Goal: Task Accomplishment & Management: Use online tool/utility

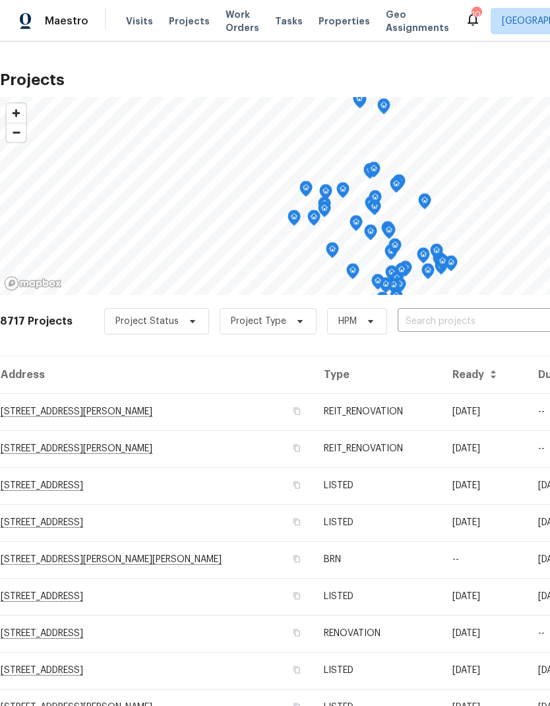
click at [472, 316] on input "text" at bounding box center [473, 322] width 151 height 20
type input "24 bell"
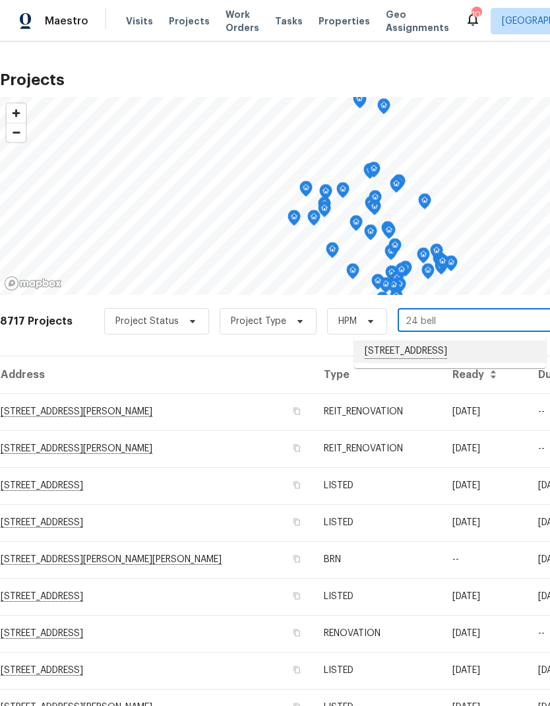
click at [472, 352] on li "[STREET_ADDRESS]" at bounding box center [450, 352] width 192 height 22
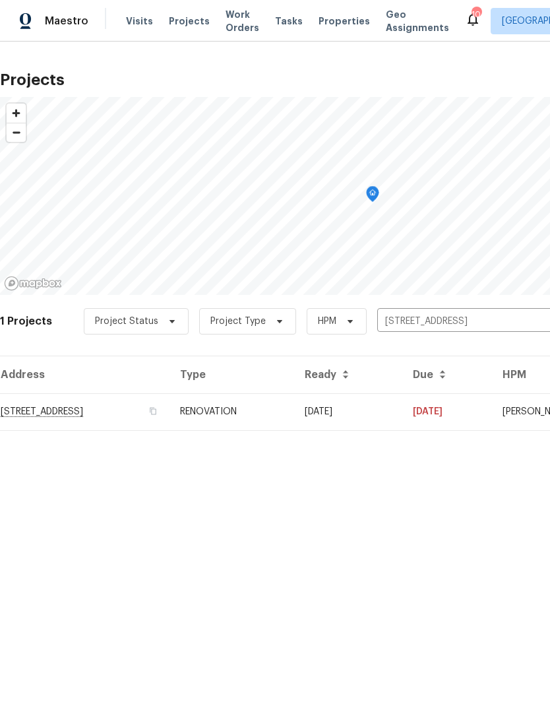
click at [492, 413] on td "[DATE]" at bounding box center [448, 411] width 90 height 37
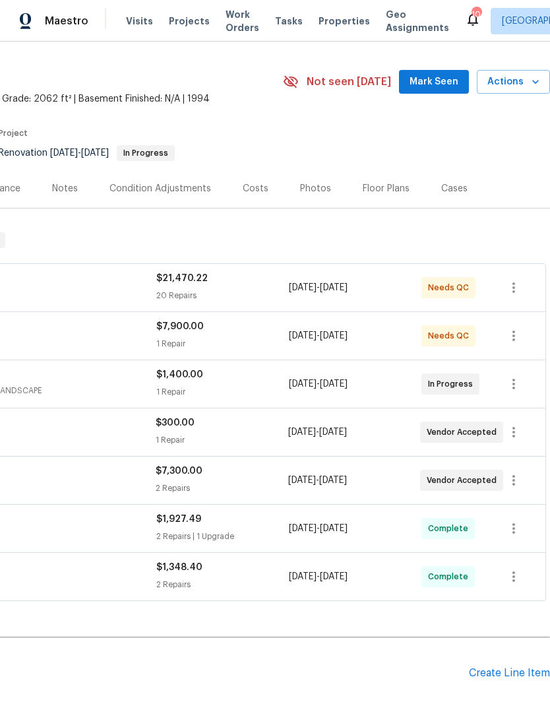
scroll to position [31, 195]
click at [522, 479] on icon "button" at bounding box center [514, 481] width 16 height 16
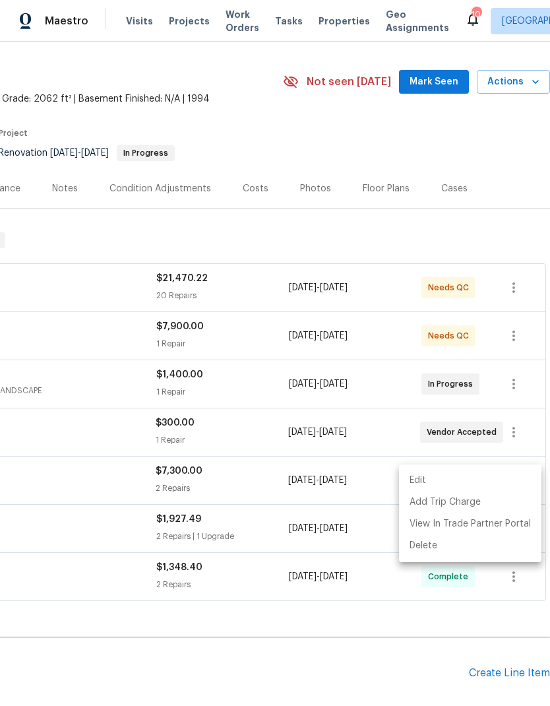
click at [473, 478] on li "Edit" at bounding box center [470, 481] width 143 height 22
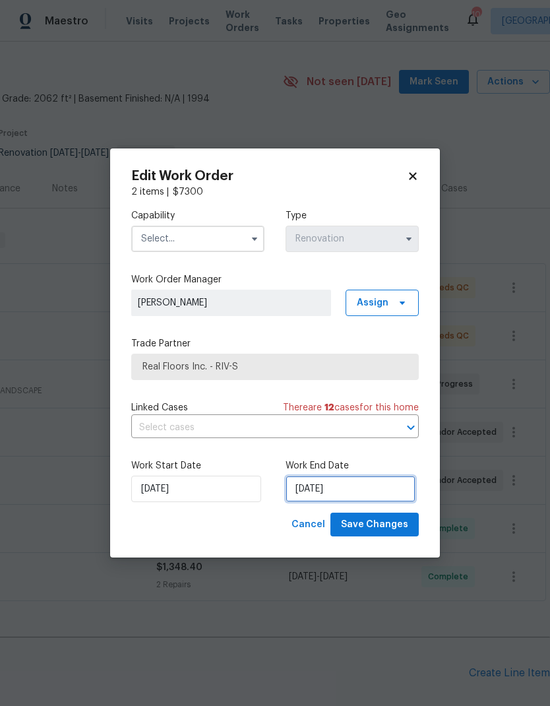
click at [368, 482] on input "[DATE]" at bounding box center [351, 489] width 130 height 26
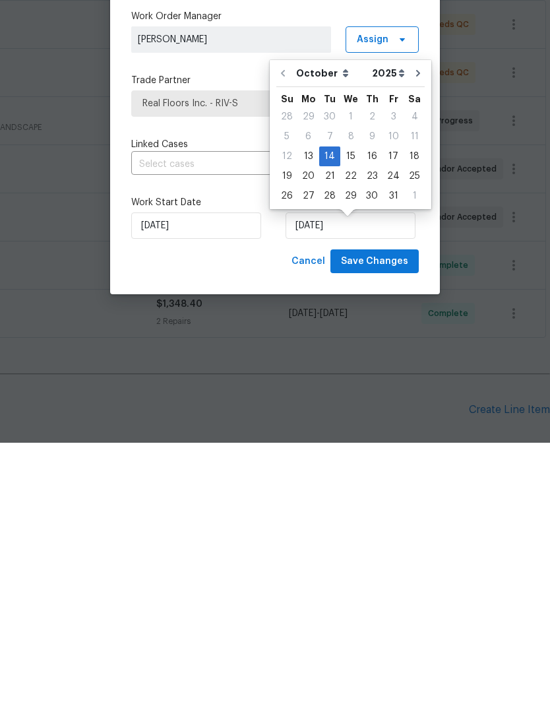
click at [395, 381] on body "Maestro Visits Projects Work Orders Tasks Properties Geo Assignments 10 Riversi…" at bounding box center [275, 353] width 550 height 706
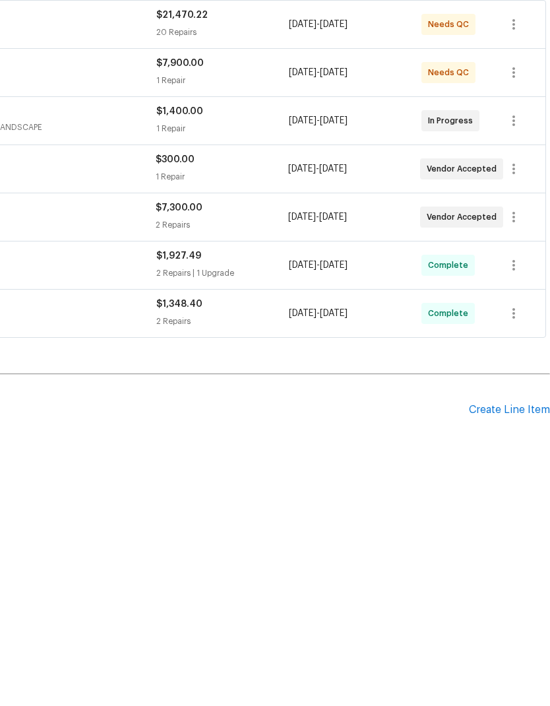
scroll to position [53, 0]
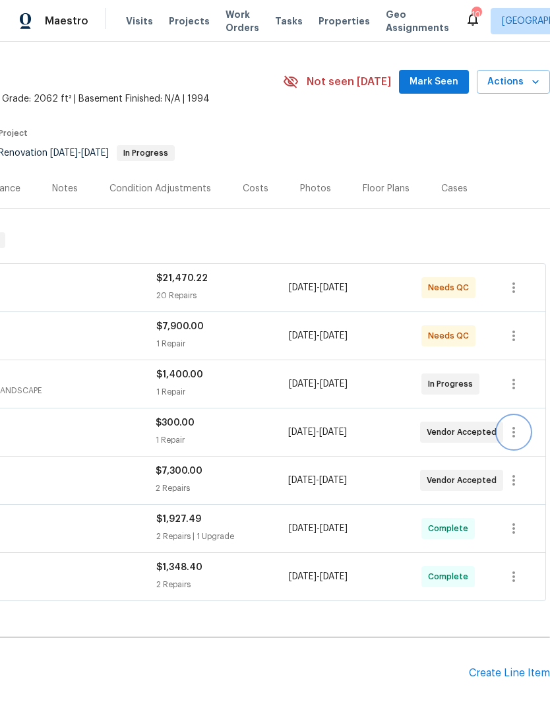
click at [515, 427] on icon "button" at bounding box center [514, 432] width 3 height 11
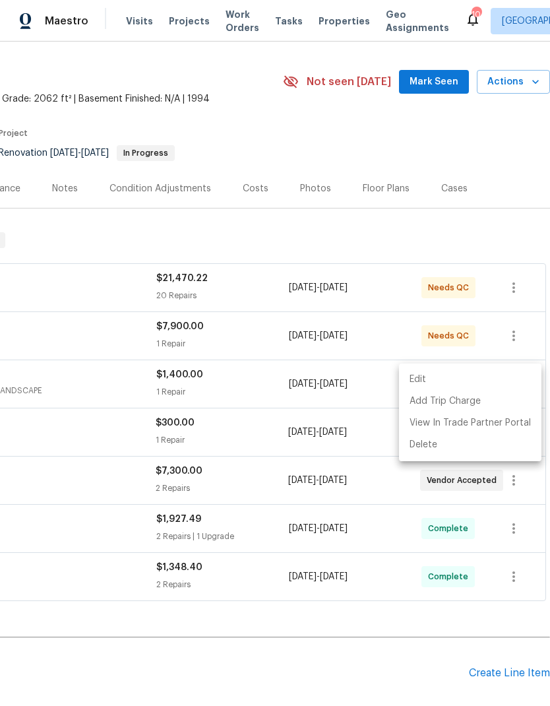
click at [409, 620] on div at bounding box center [275, 353] width 550 height 706
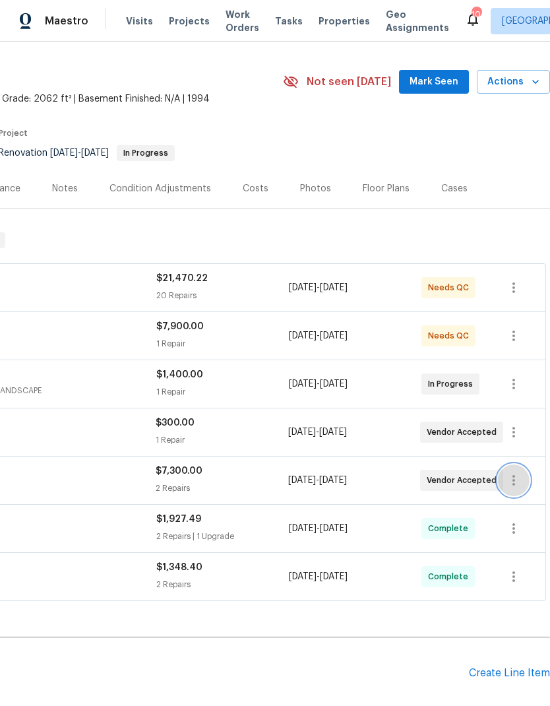
click at [517, 473] on icon "button" at bounding box center [514, 481] width 16 height 16
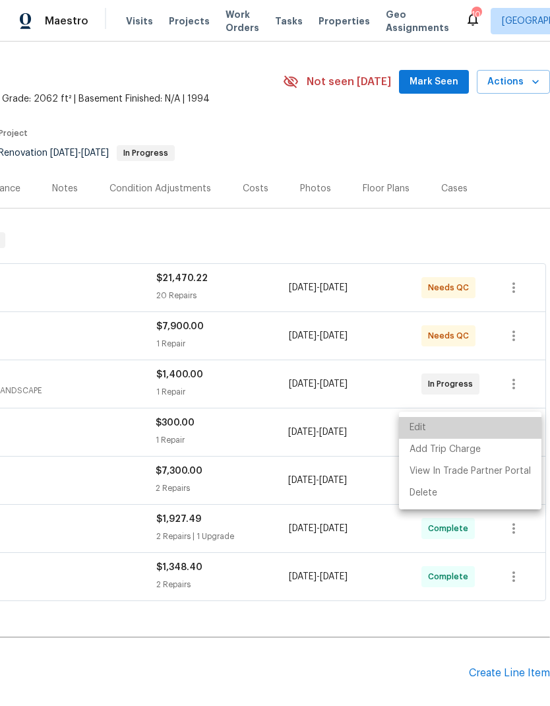
click at [475, 425] on li "Edit" at bounding box center [470, 428] width 143 height 22
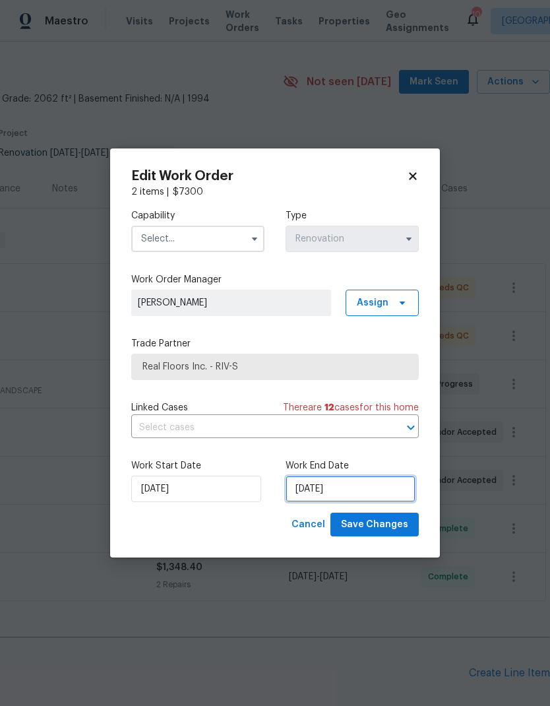
click at [385, 488] on input "[DATE]" at bounding box center [351, 489] width 130 height 26
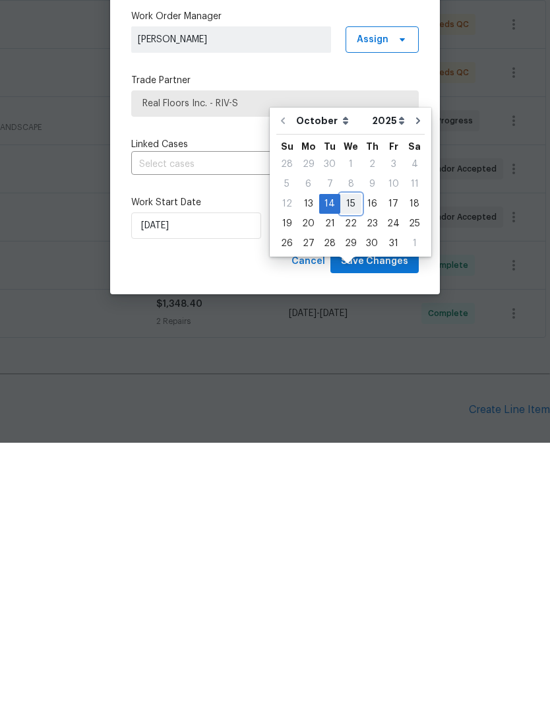
click at [353, 458] on div "15" at bounding box center [351, 467] width 21 height 18
type input "[DATE]"
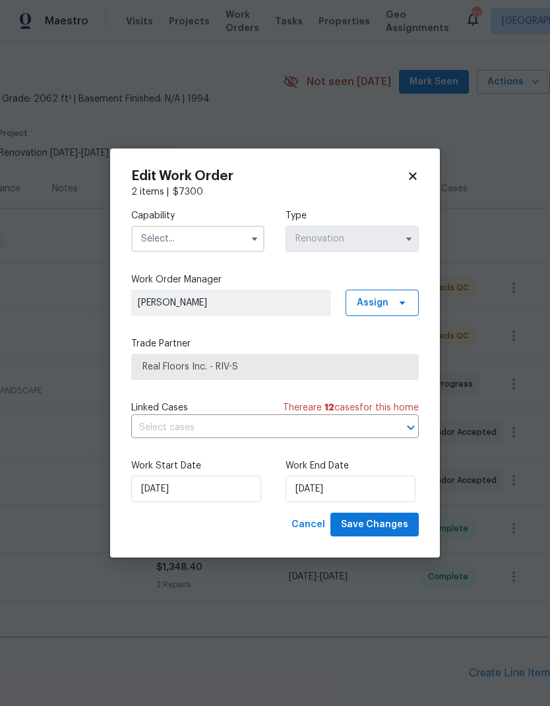
click at [222, 238] on input "text" at bounding box center [197, 239] width 133 height 26
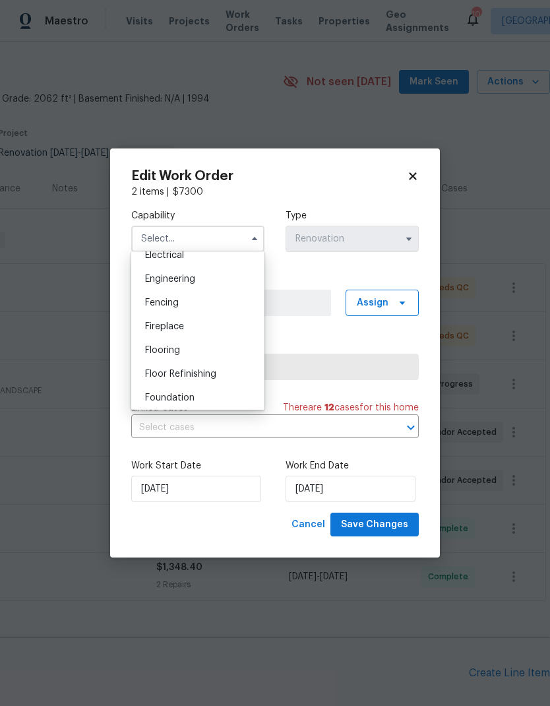
scroll to position [433, 0]
click at [214, 340] on div "Flooring" at bounding box center [198, 346] width 127 height 24
type input "Flooring"
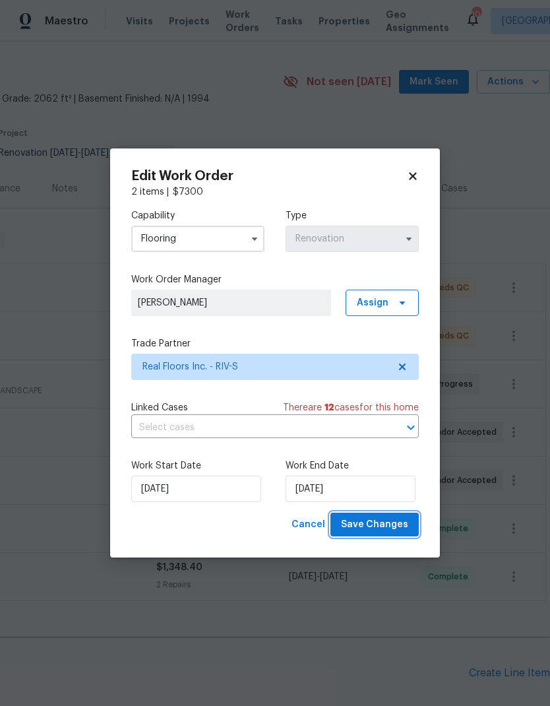
click at [387, 523] on span "Save Changes" at bounding box center [374, 525] width 67 height 16
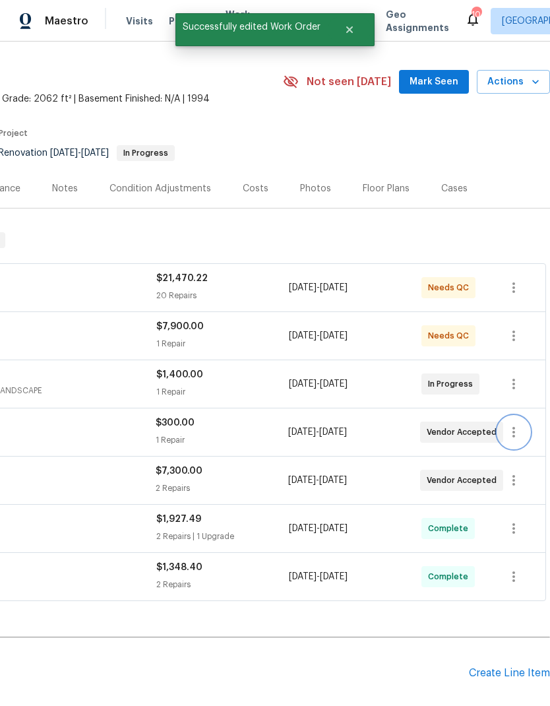
click at [519, 424] on icon "button" at bounding box center [514, 432] width 16 height 16
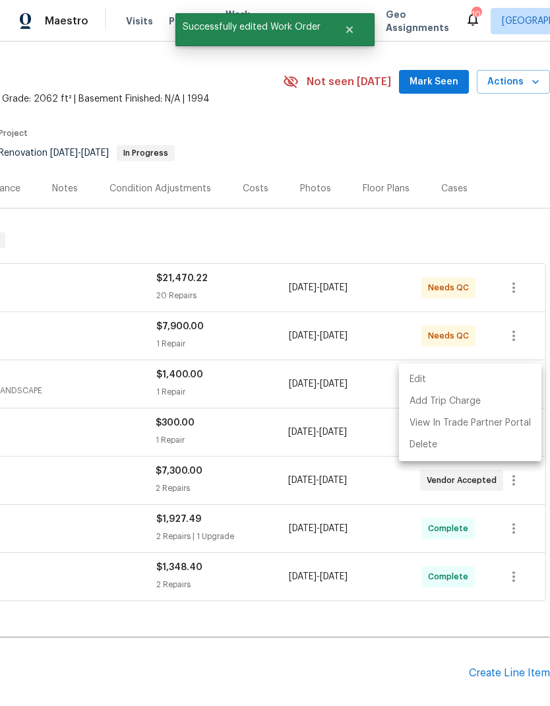
click at [488, 373] on li "Edit" at bounding box center [470, 380] width 143 height 22
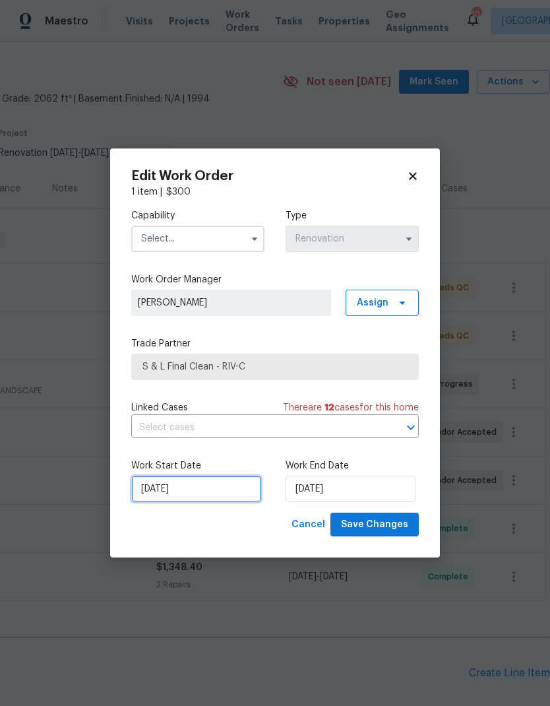
click at [218, 492] on input "[DATE]" at bounding box center [196, 489] width 130 height 26
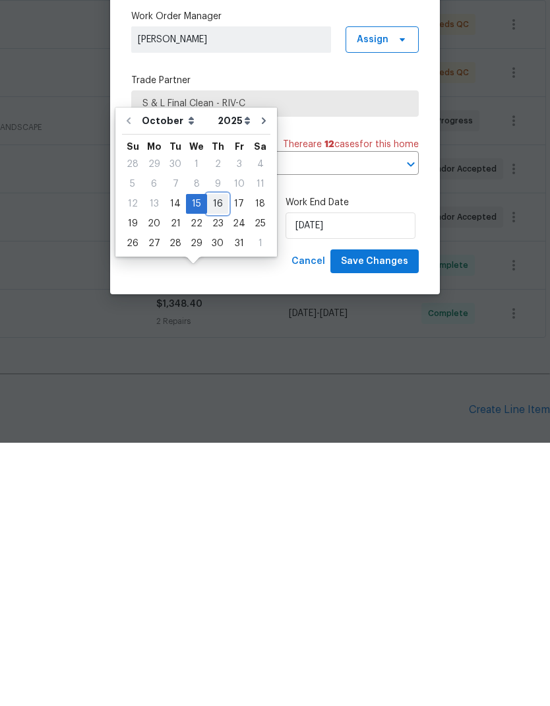
click at [216, 458] on div "16" at bounding box center [217, 467] width 21 height 18
type input "[DATE]"
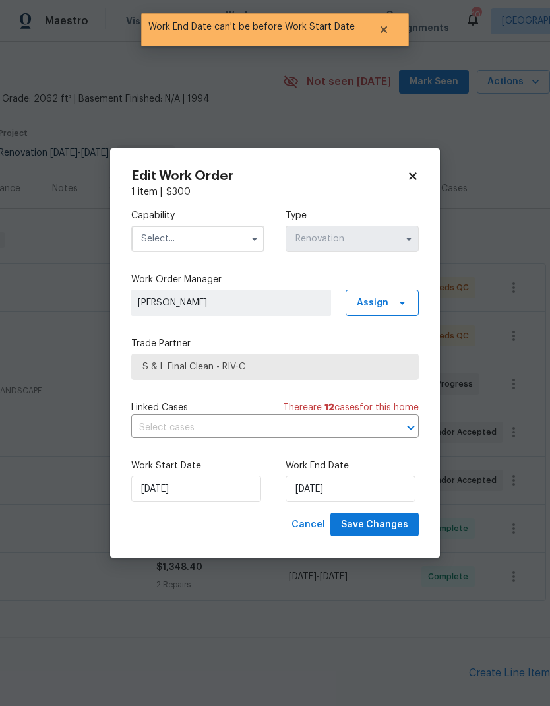
click at [216, 229] on input "text" at bounding box center [197, 239] width 133 height 26
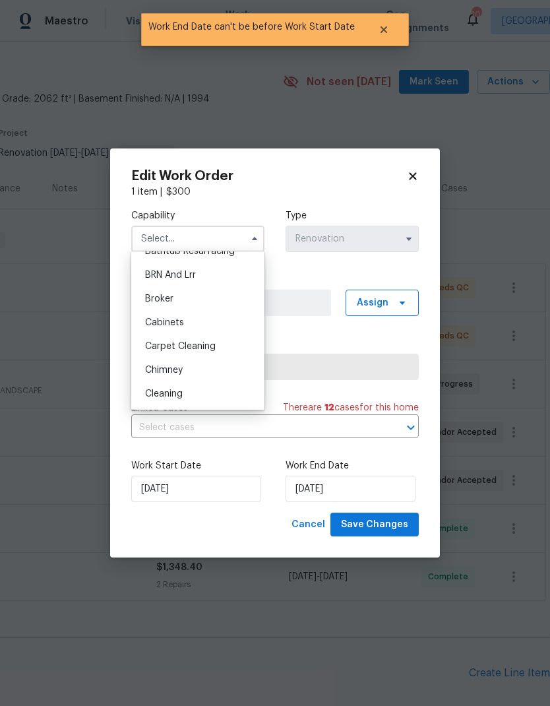
scroll to position [90, 0]
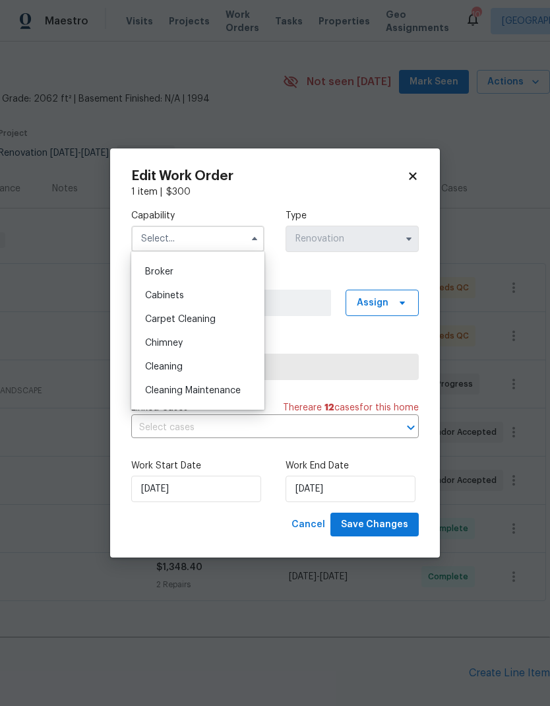
click at [208, 368] on div "Cleaning" at bounding box center [198, 367] width 127 height 24
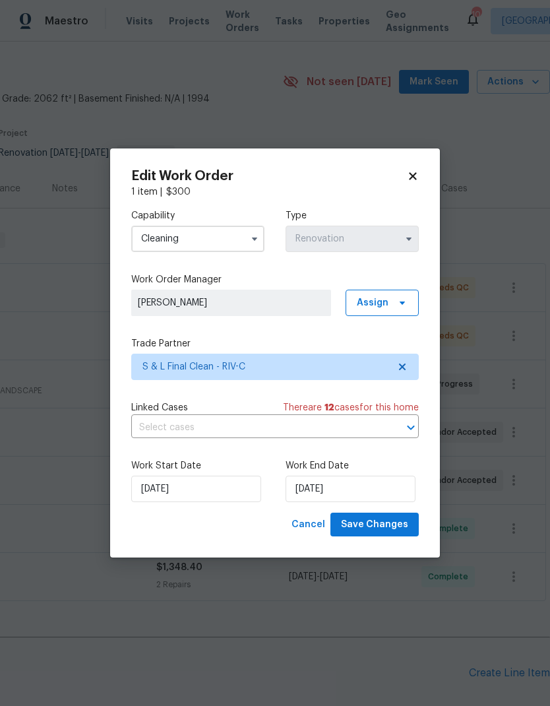
type input "Cleaning"
click at [389, 527] on span "Save Changes" at bounding box center [374, 525] width 67 height 16
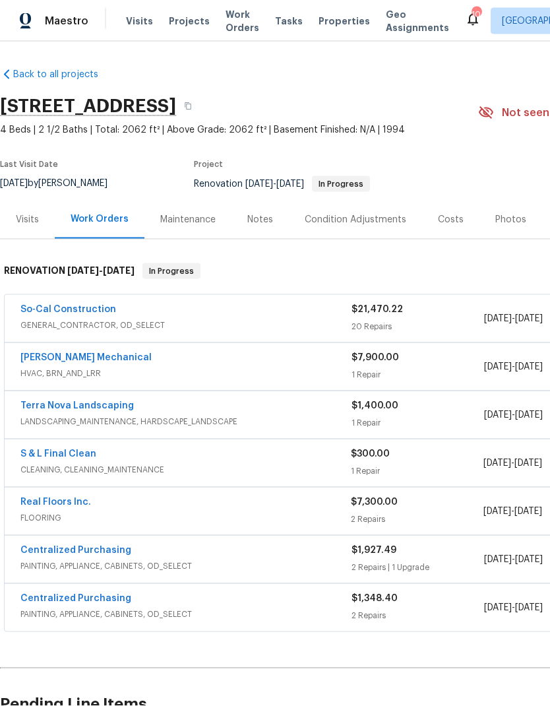
scroll to position [0, 0]
click at [129, 23] on span "Visits" at bounding box center [139, 21] width 27 height 13
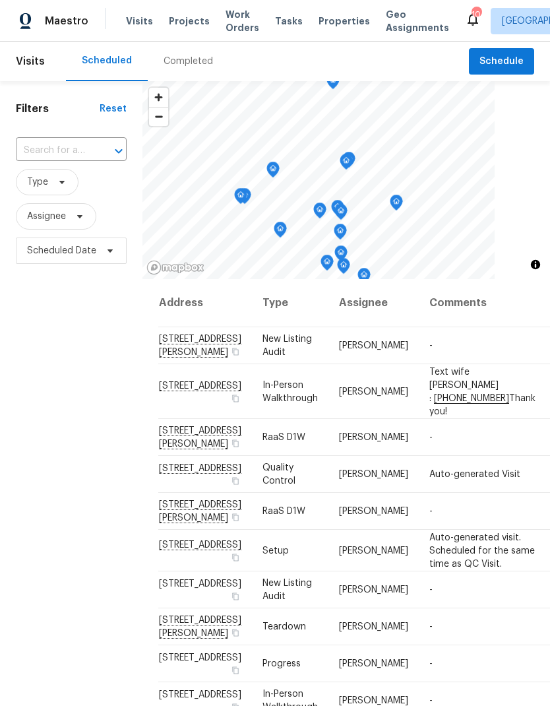
click at [51, 148] on input "text" at bounding box center [53, 151] width 74 height 20
type input "24 be"
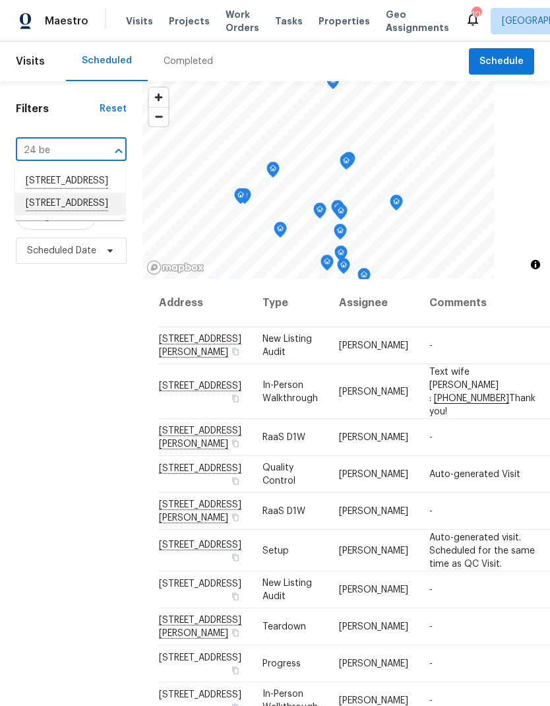
click at [51, 215] on li "[STREET_ADDRESS]" at bounding box center [70, 204] width 110 height 22
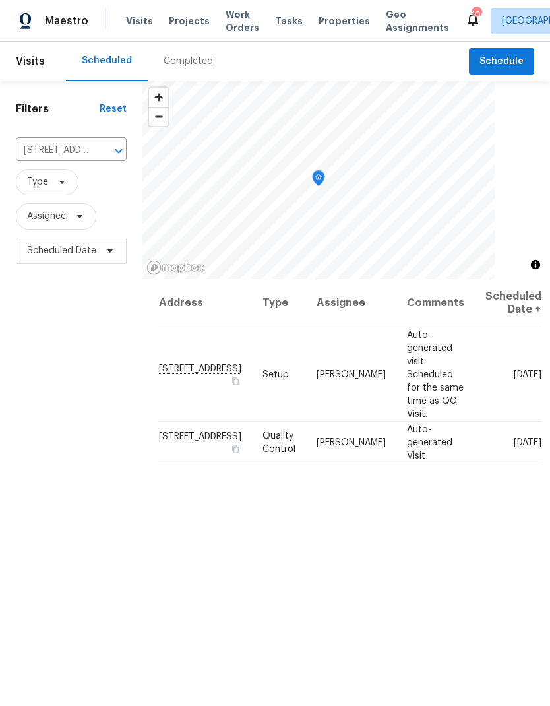
click at [99, 152] on icon "Clear" at bounding box center [101, 151] width 13 height 13
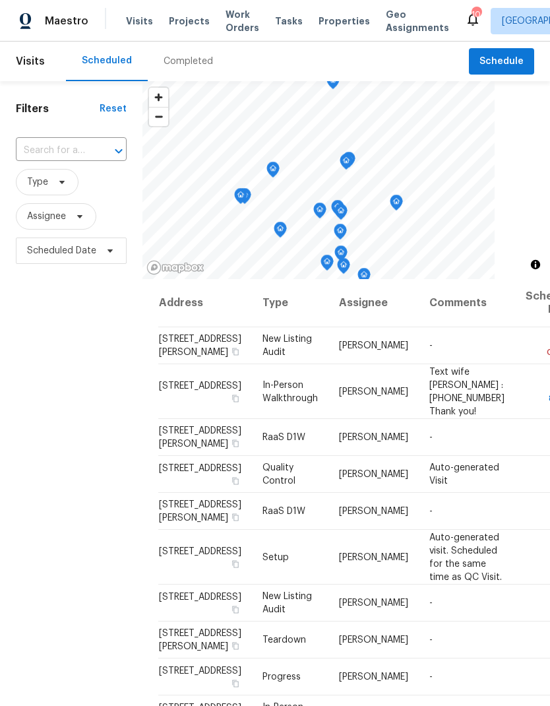
click at [55, 152] on input "text" at bounding box center [53, 151] width 74 height 20
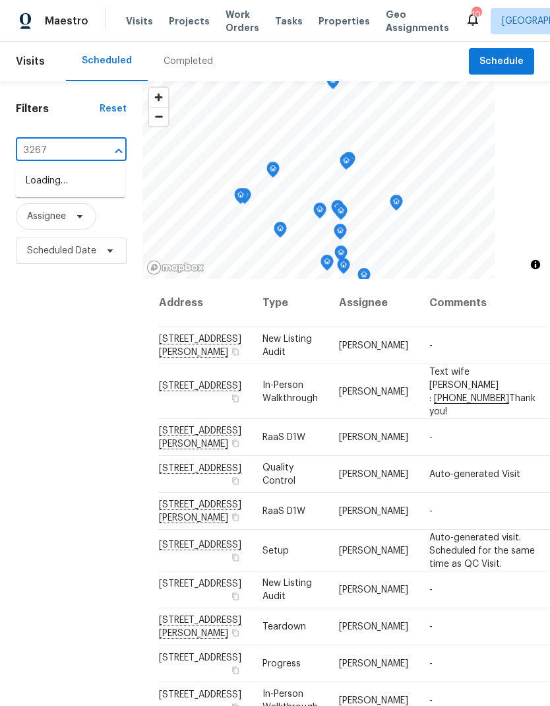
type input "32676"
click at [50, 192] on li "[STREET_ADDRESS]" at bounding box center [70, 181] width 110 height 22
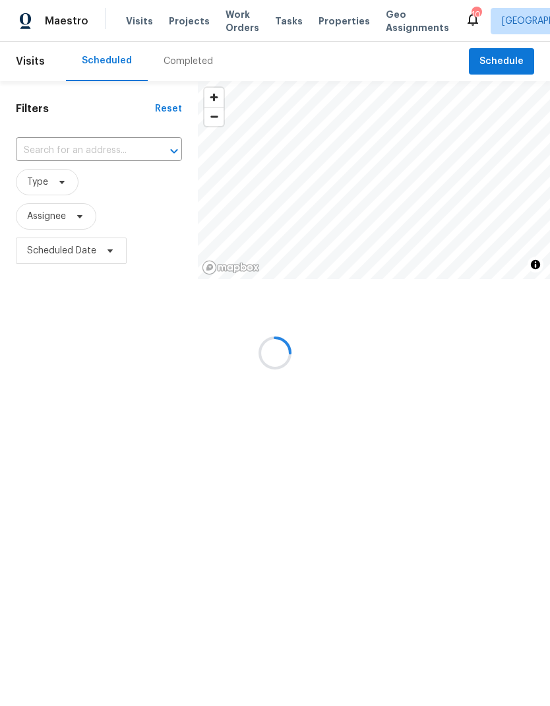
type input "[STREET_ADDRESS]"
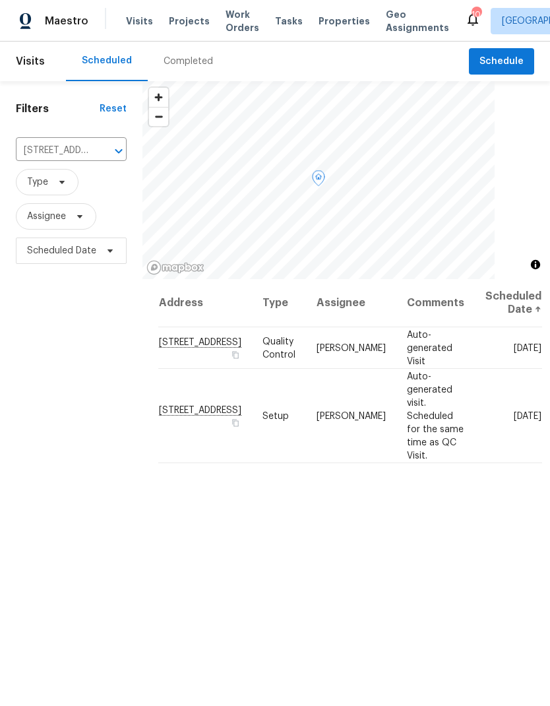
click at [0, 0] on icon at bounding box center [0, 0] width 0 height 0
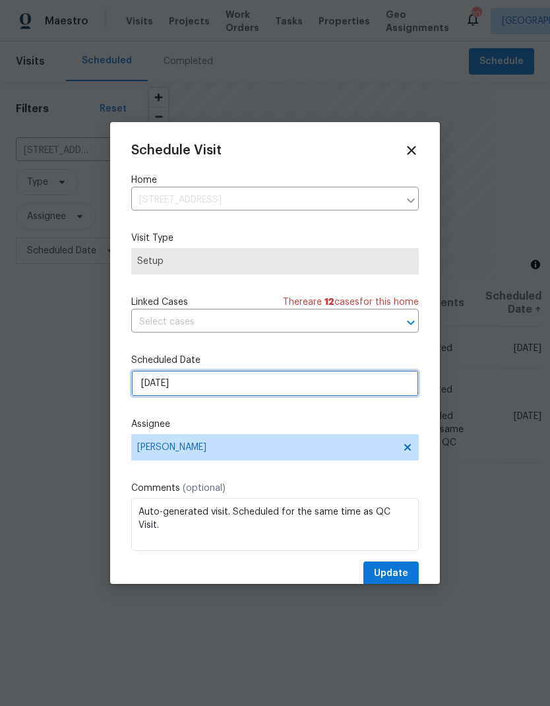
click at [304, 374] on input "[DATE]" at bounding box center [275, 383] width 288 height 26
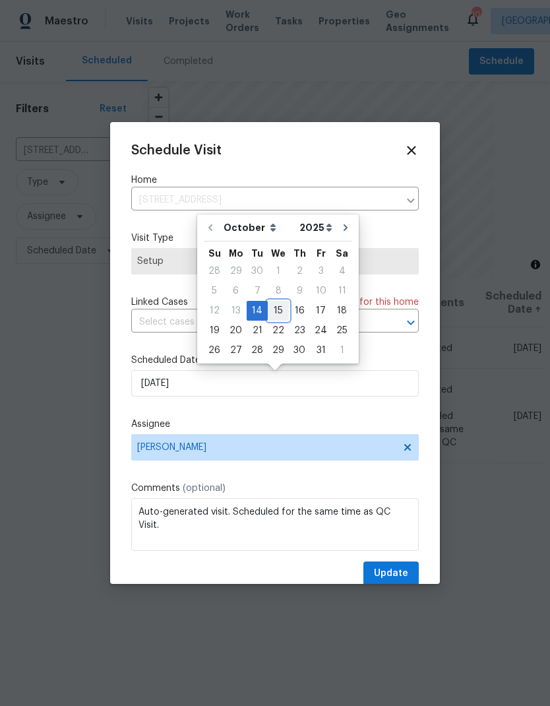
click at [280, 313] on div "15" at bounding box center [278, 311] width 21 height 18
type input "[DATE]"
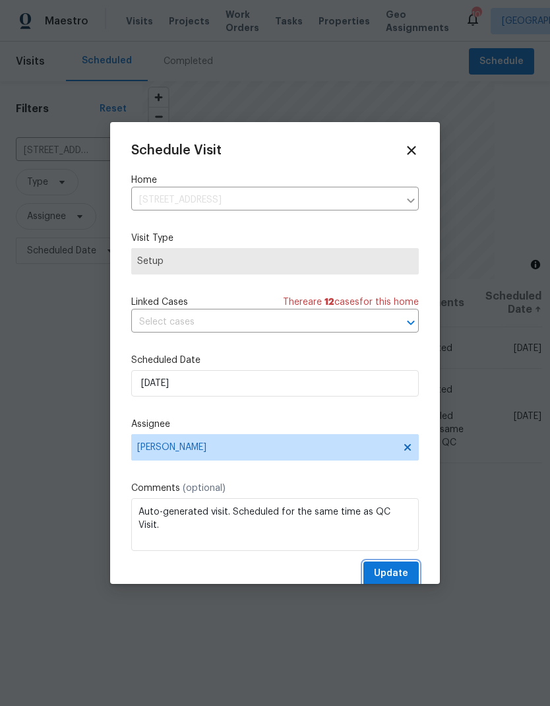
click at [399, 574] on span "Update" at bounding box center [391, 574] width 34 height 16
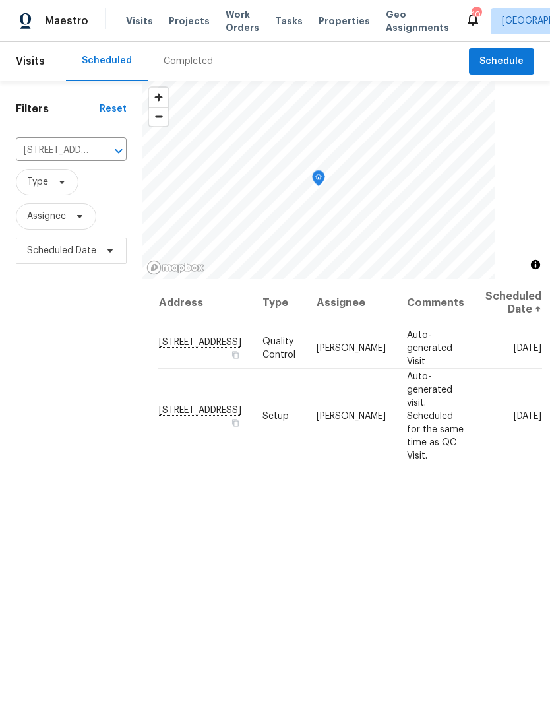
click at [98, 146] on icon "Clear" at bounding box center [101, 151] width 13 height 13
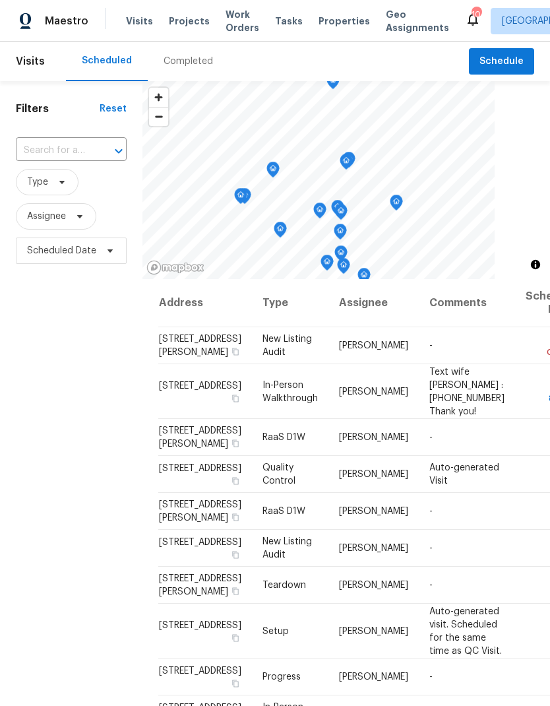
click at [57, 149] on input "text" at bounding box center [53, 151] width 74 height 20
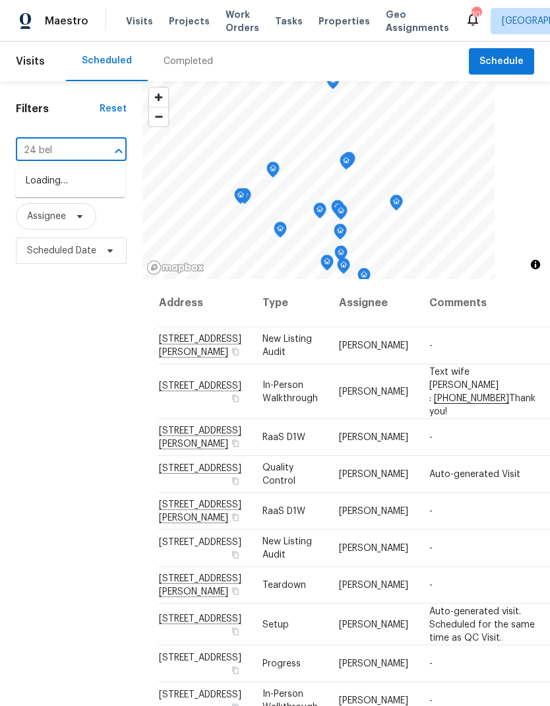
type input "24 bell"
click at [55, 187] on li "[STREET_ADDRESS]" at bounding box center [70, 181] width 110 height 22
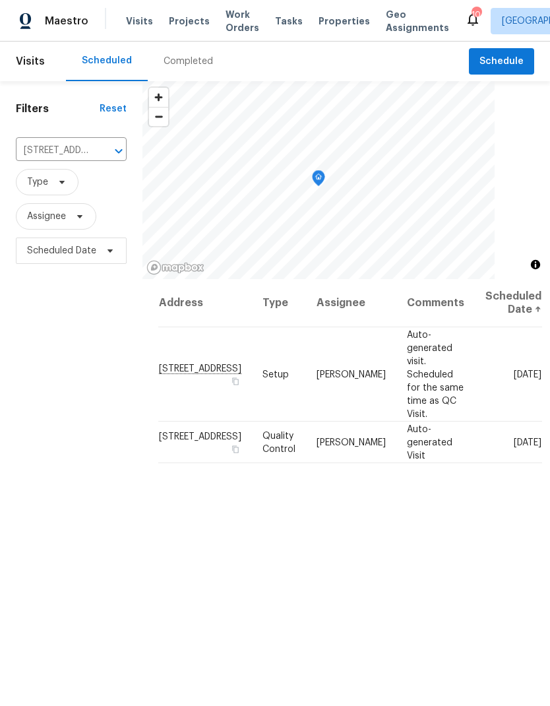
click at [176, 16] on span "Projects" at bounding box center [189, 21] width 41 height 13
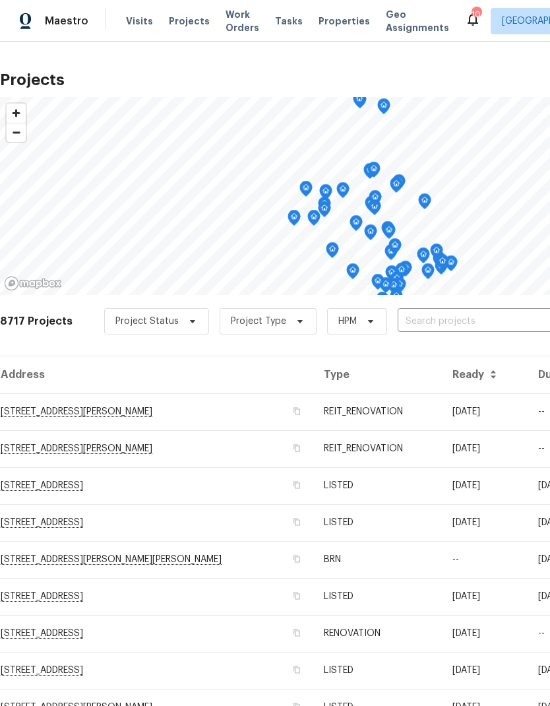
click at [474, 317] on input "text" at bounding box center [473, 322] width 151 height 20
type input "24 be"
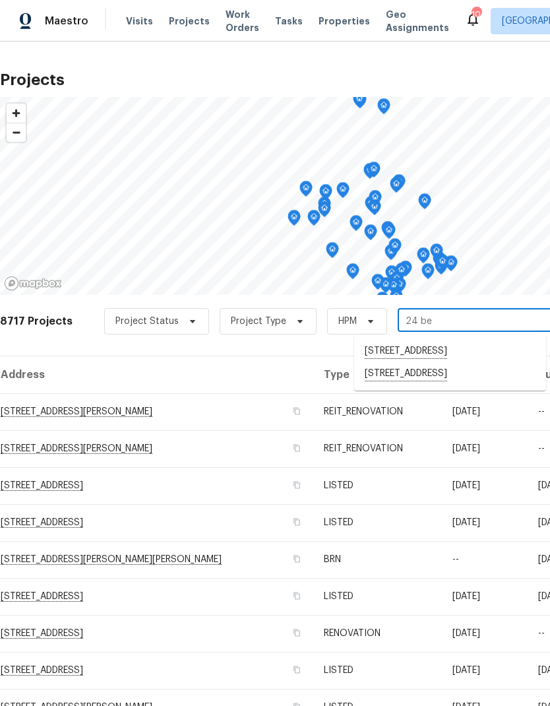
click at [462, 372] on li "[STREET_ADDRESS]" at bounding box center [450, 374] width 192 height 22
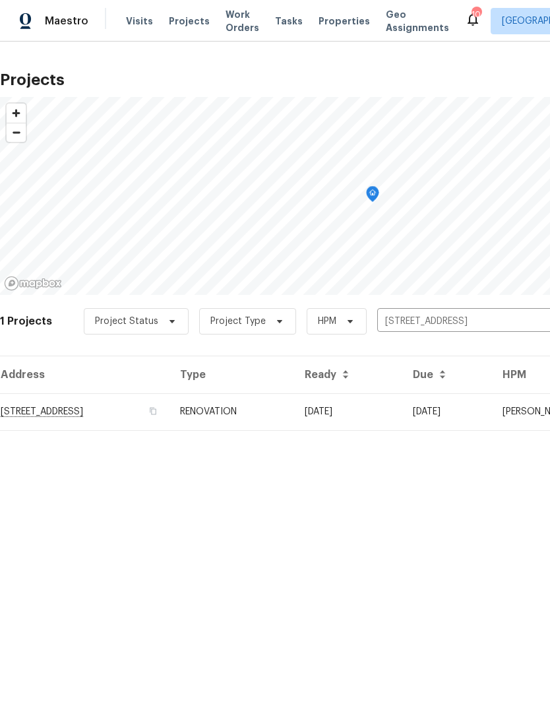
click at [471, 410] on td "[DATE]" at bounding box center [448, 411] width 90 height 37
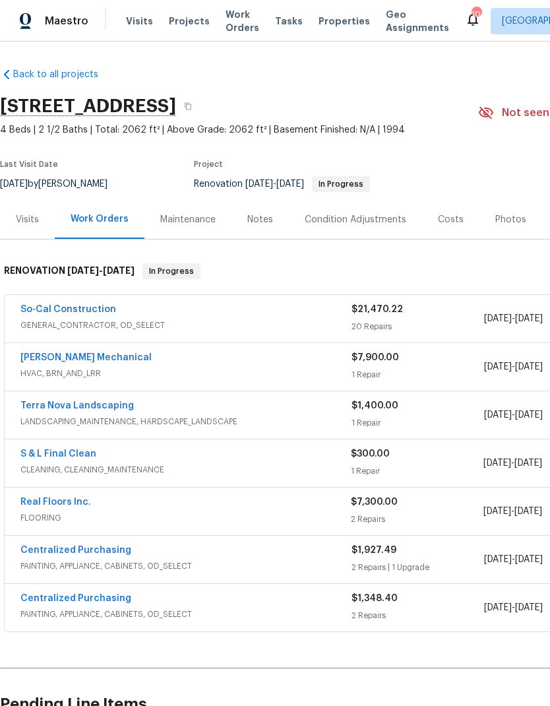
click at [44, 504] on link "Real Floors Inc." at bounding box center [55, 502] width 71 height 9
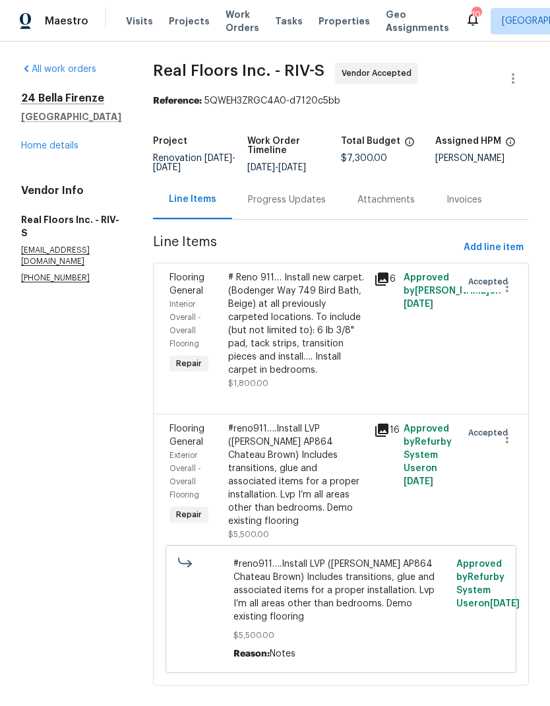
click at [176, 26] on span "Projects" at bounding box center [189, 21] width 41 height 13
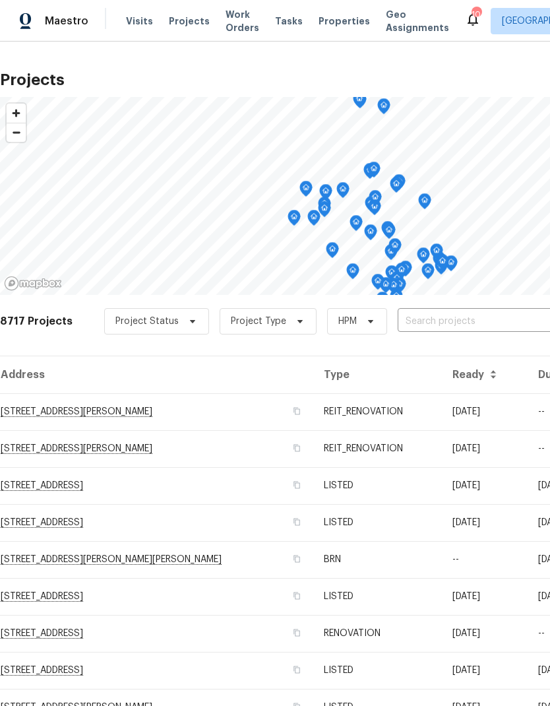
click at [467, 320] on input "text" at bounding box center [473, 322] width 151 height 20
type input "32676"
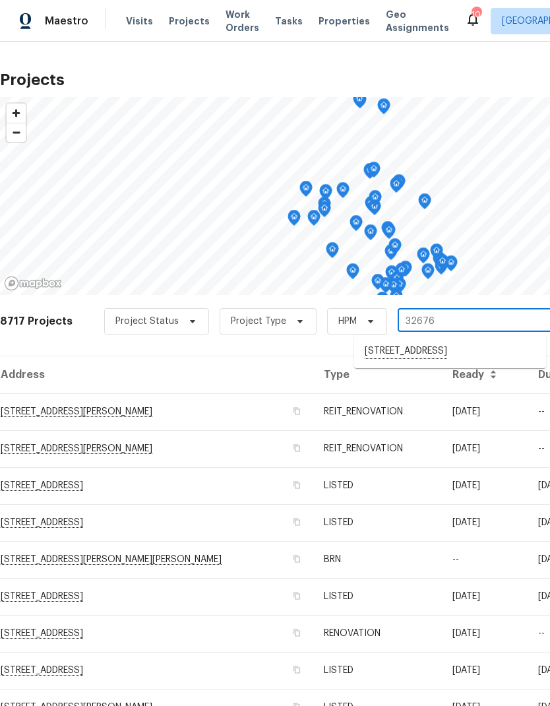
click at [475, 352] on li "[STREET_ADDRESS]" at bounding box center [450, 352] width 192 height 22
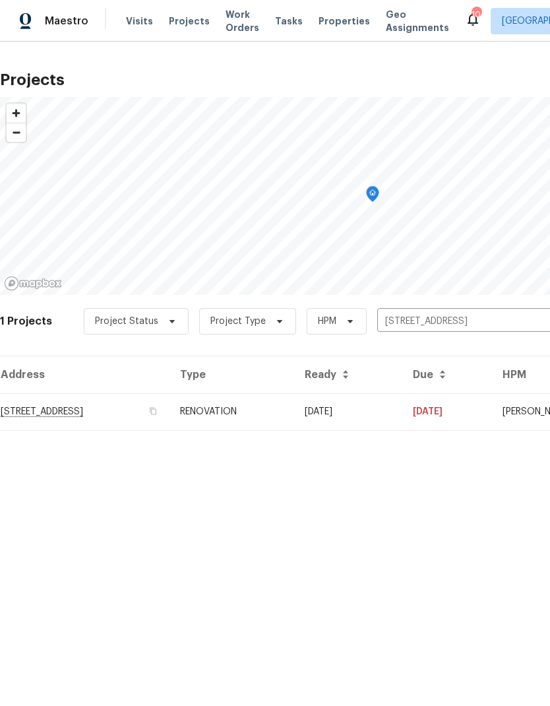
click at [466, 410] on td "[DATE]" at bounding box center [448, 411] width 90 height 37
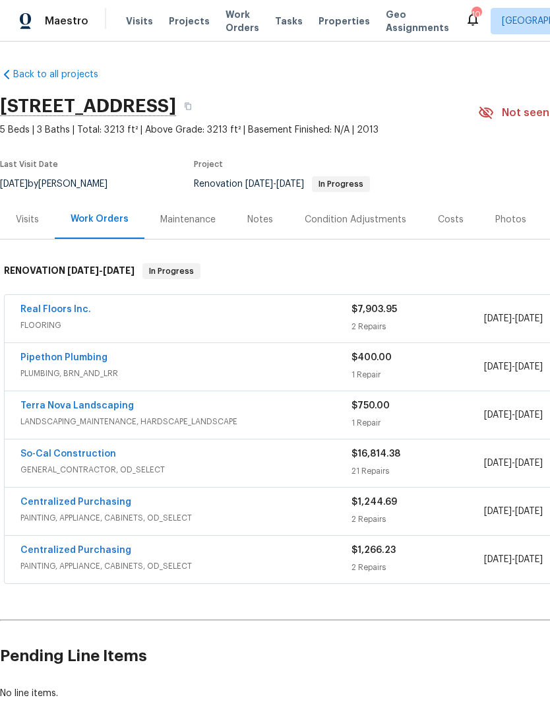
click at [53, 313] on link "Real Floors Inc." at bounding box center [55, 309] width 71 height 9
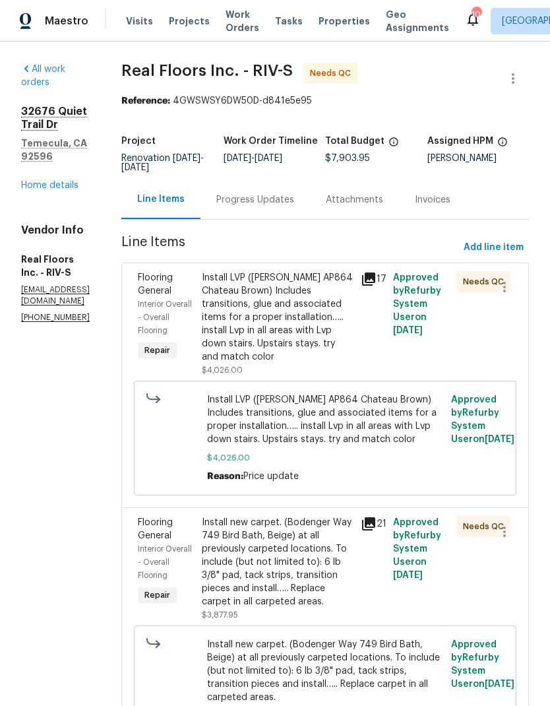
click at [302, 332] on div "Install LVP ([PERSON_NAME] AP864 Chateau Brown) Includes transitions, glue and …" at bounding box center [278, 317] width 152 height 92
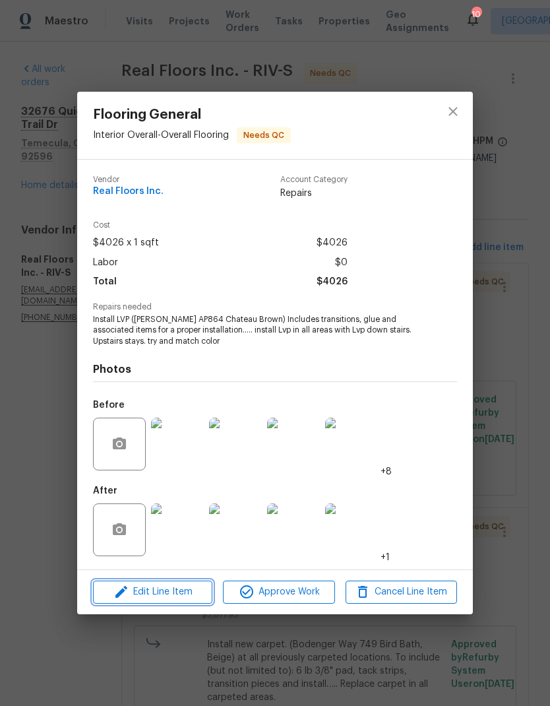
click at [150, 591] on span "Edit Line Item" at bounding box center [153, 592] width 112 height 16
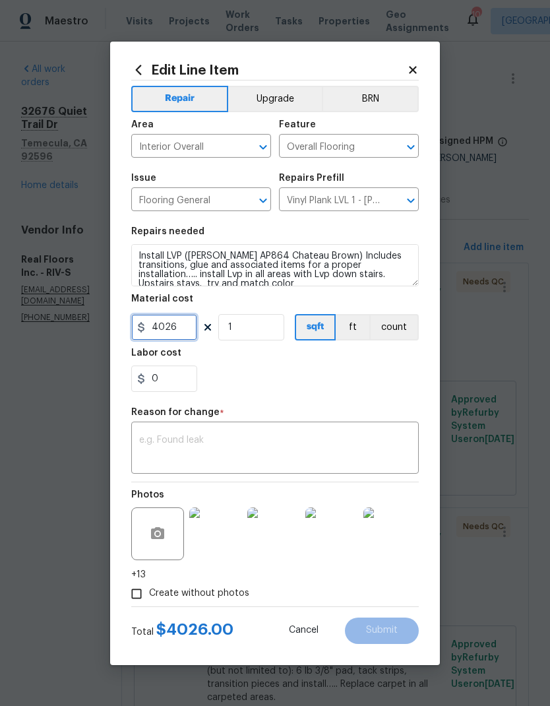
click at [177, 331] on input "4026" at bounding box center [164, 327] width 66 height 26
type input "4276"
click at [139, 428] on div "x ​" at bounding box center [275, 449] width 288 height 49
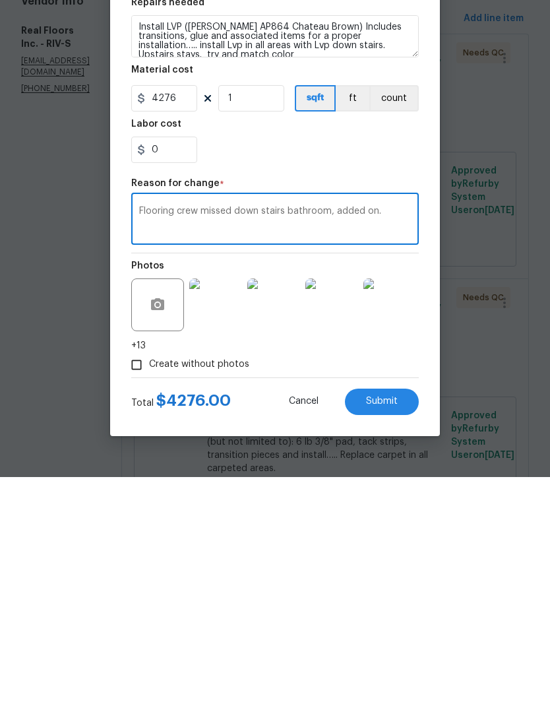
type textarea "Flooring crew missed down stairs bathroom, added on."
click at [393, 626] on span "Submit" at bounding box center [382, 631] width 32 height 10
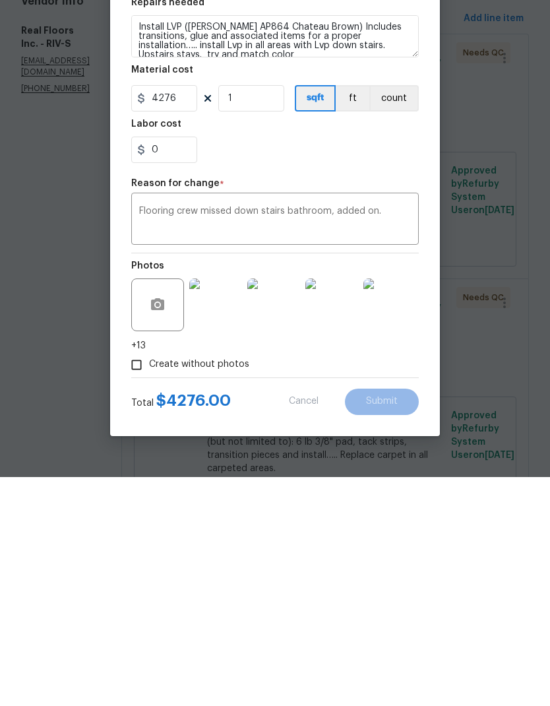
scroll to position [53, 0]
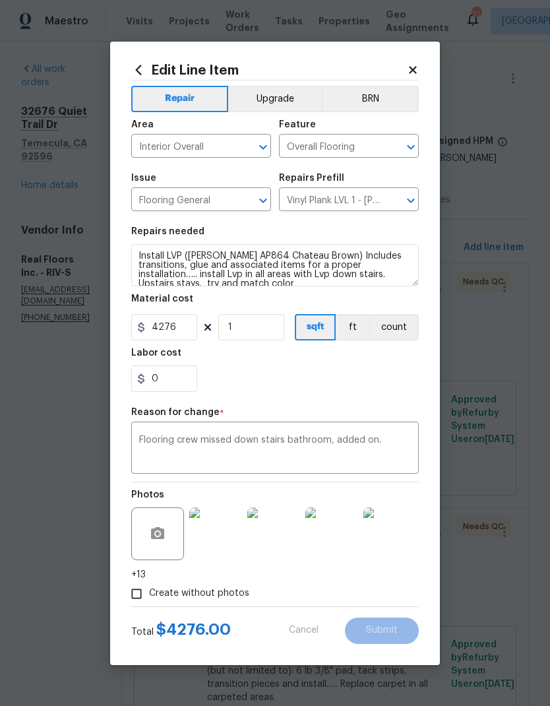
type input "4026"
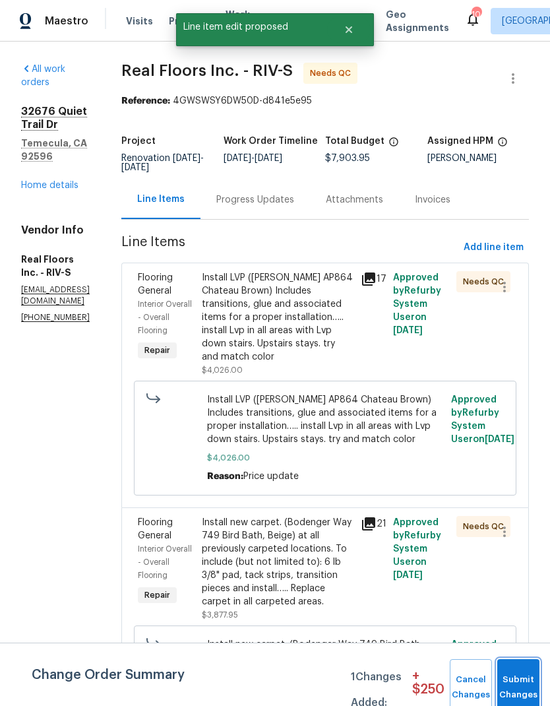
click at [519, 679] on button "Submit Changes" at bounding box center [519, 687] width 42 height 57
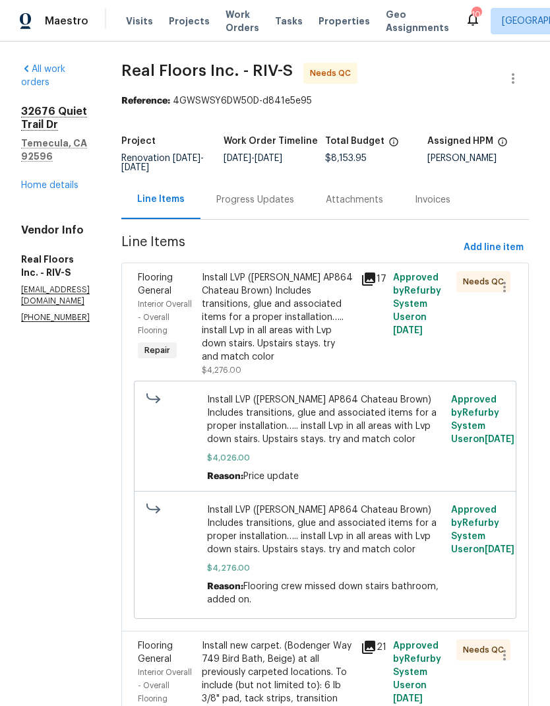
scroll to position [0, 0]
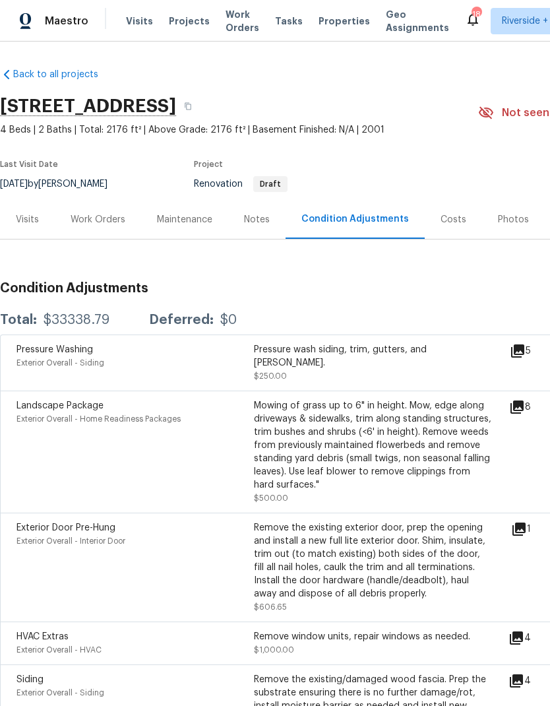
scroll to position [49, 0]
